Goal: Task Accomplishment & Management: Manage account settings

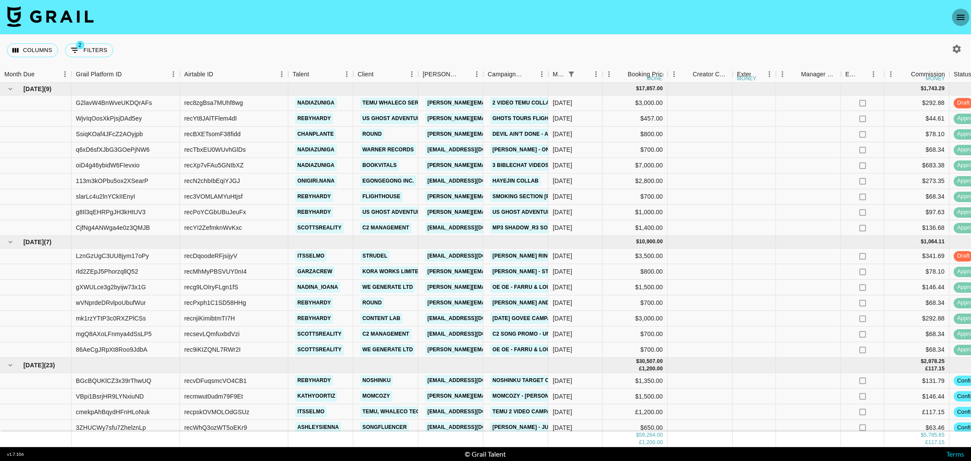
click at [957, 19] on icon "open drawer" at bounding box center [961, 17] width 8 height 5
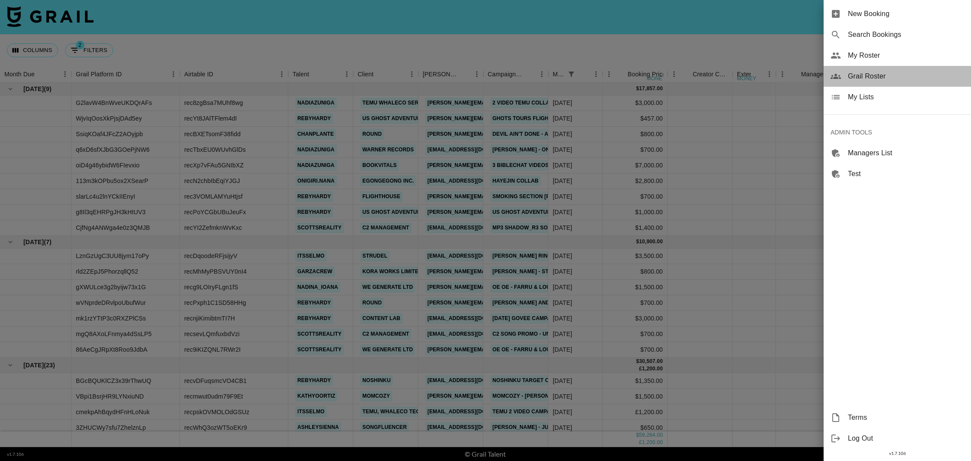
click at [860, 76] on span "Grail Roster" at bounding box center [906, 76] width 116 height 10
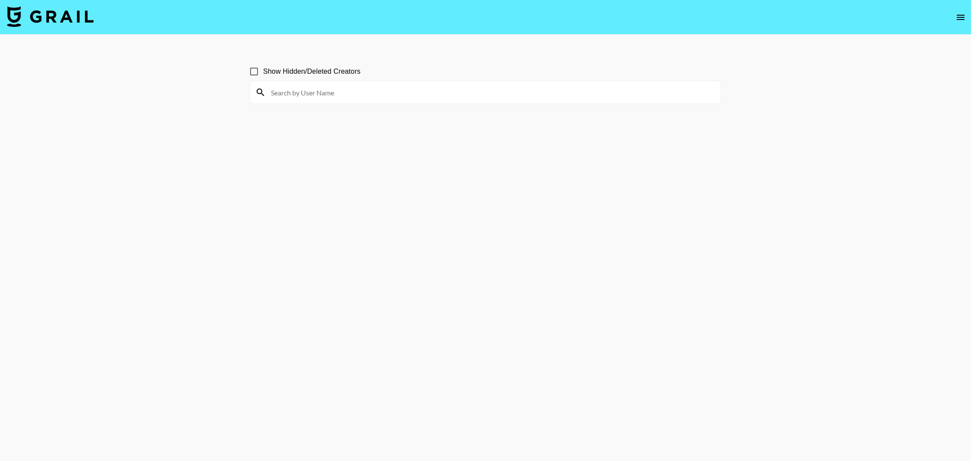
click at [326, 99] on div at bounding box center [485, 92] width 471 height 23
click at [327, 98] on input at bounding box center [491, 92] width 450 height 14
paste input "miiabloom"
type input "miiabloom"
click at [256, 73] on input "Show Hidden/Deleted Creators" at bounding box center [254, 71] width 18 height 18
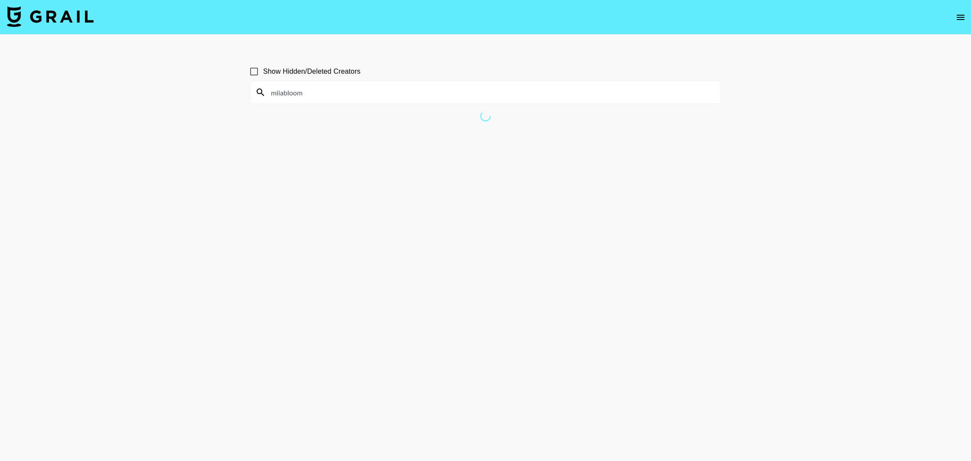
checkbox input "true"
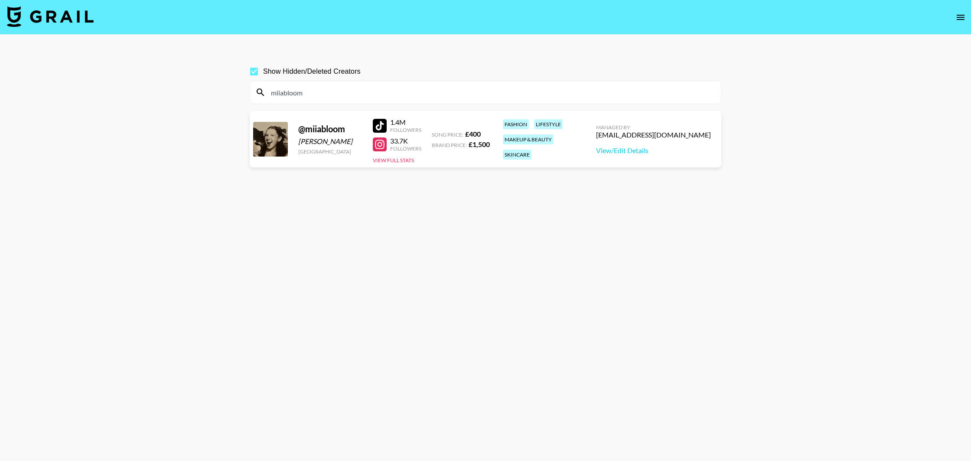
click at [376, 124] on div at bounding box center [380, 126] width 14 height 14
click at [651, 149] on link "View/Edit Details" at bounding box center [653, 150] width 115 height 9
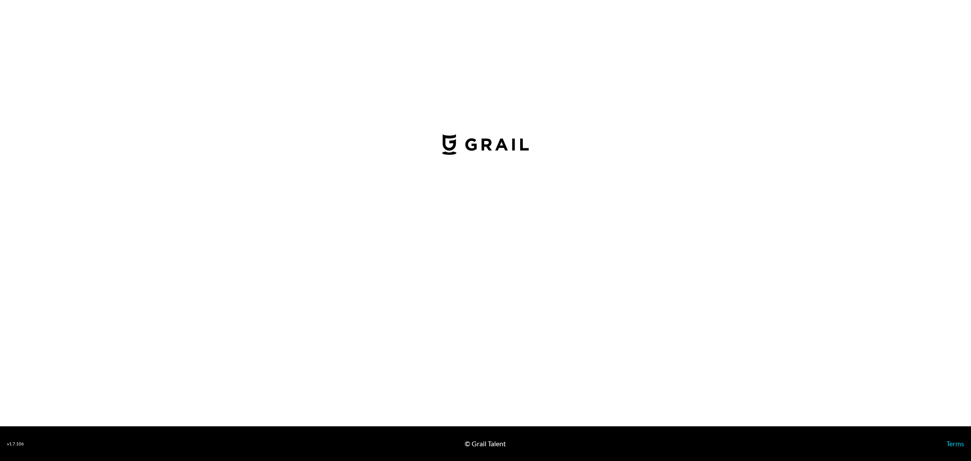
select select "GBP"
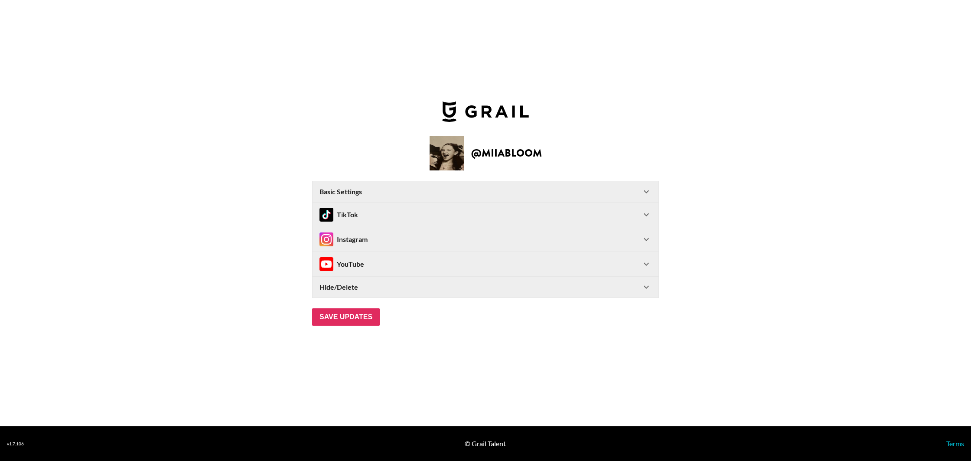
click at [355, 191] on strong "Basic Settings" at bounding box center [340, 191] width 42 height 9
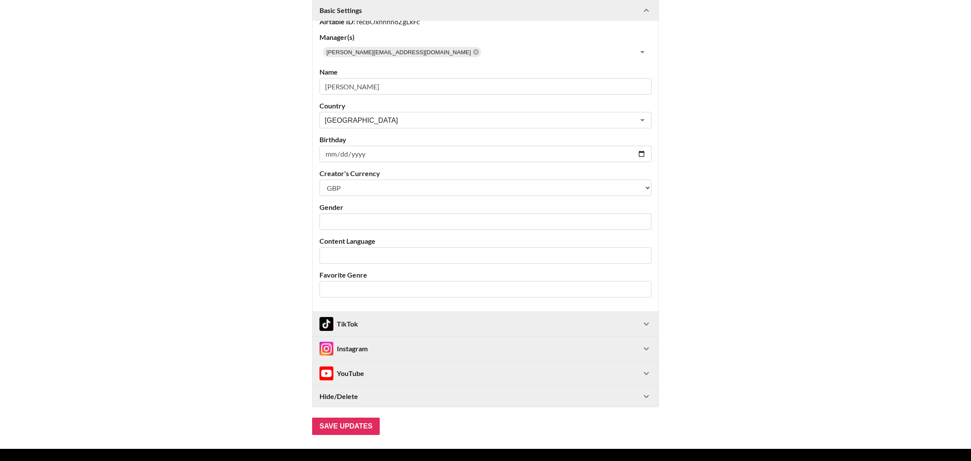
scroll to position [124, 0]
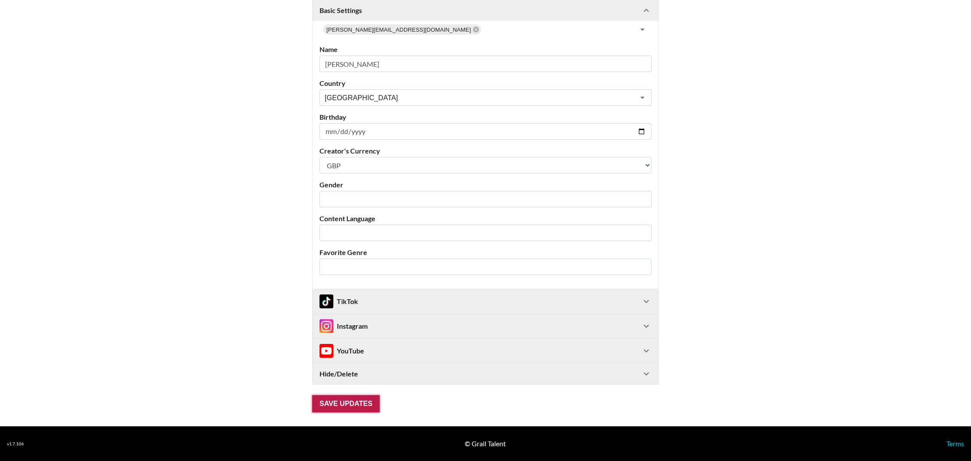
click at [348, 407] on input "Save Updates" at bounding box center [346, 403] width 68 height 17
